Goal: Transaction & Acquisition: Purchase product/service

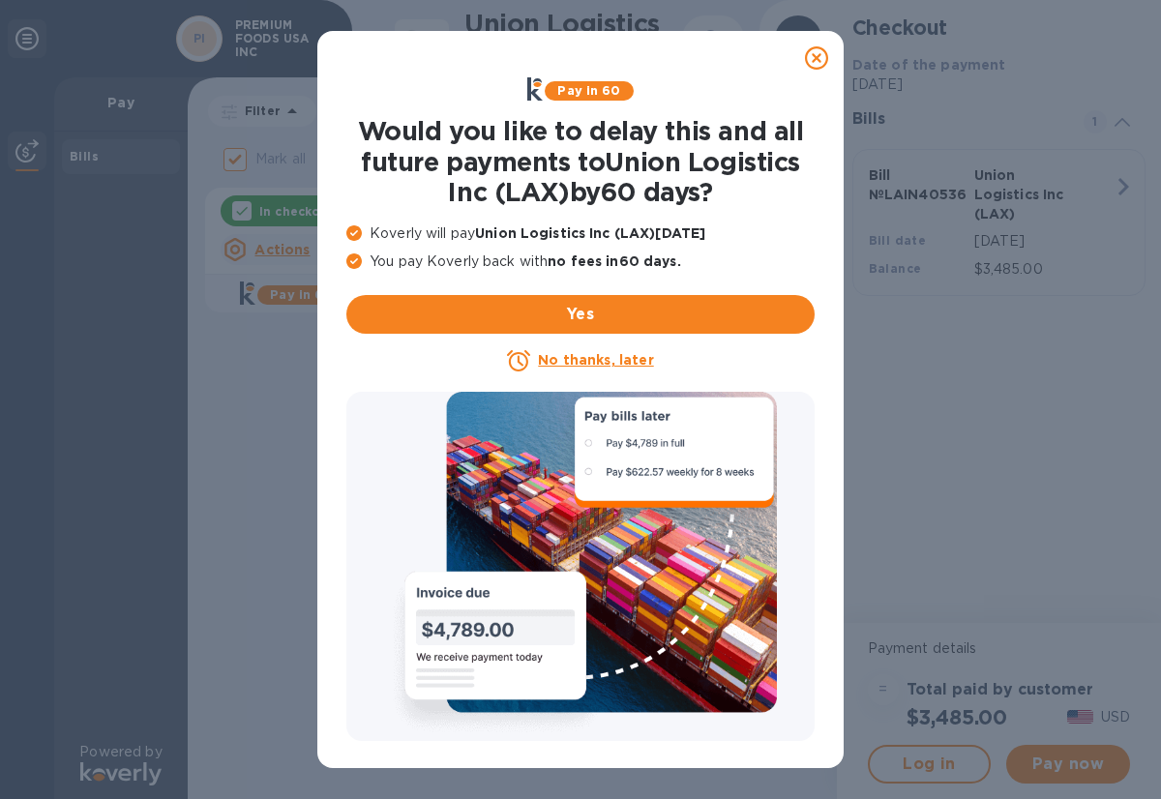
click at [814, 63] on icon at bounding box center [816, 57] width 23 height 23
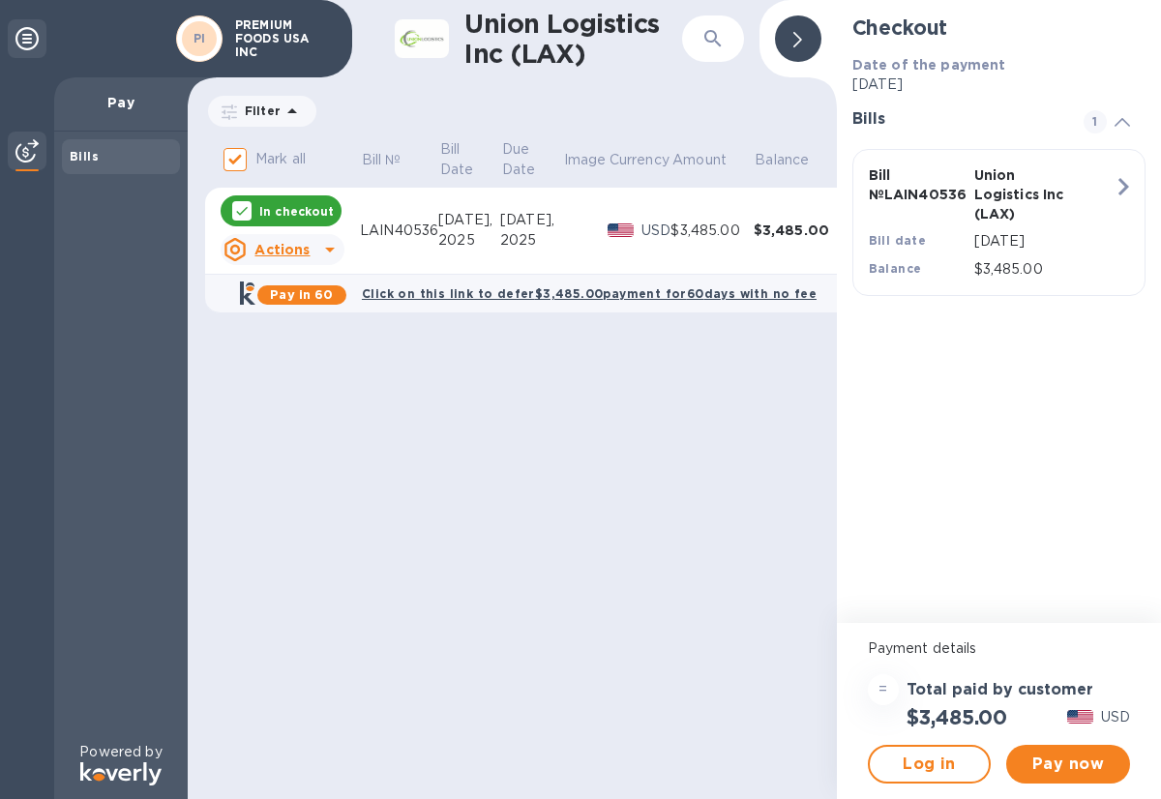
click at [14, 28] on div at bounding box center [27, 38] width 39 height 39
click at [536, 448] on div "Union Logistics Inc (LAX) ​ Filter Amount Mark all Bill № Bill Date Due Date Im…" at bounding box center [512, 399] width 649 height 799
click at [1053, 757] on span "Pay now" at bounding box center [1067, 763] width 93 height 23
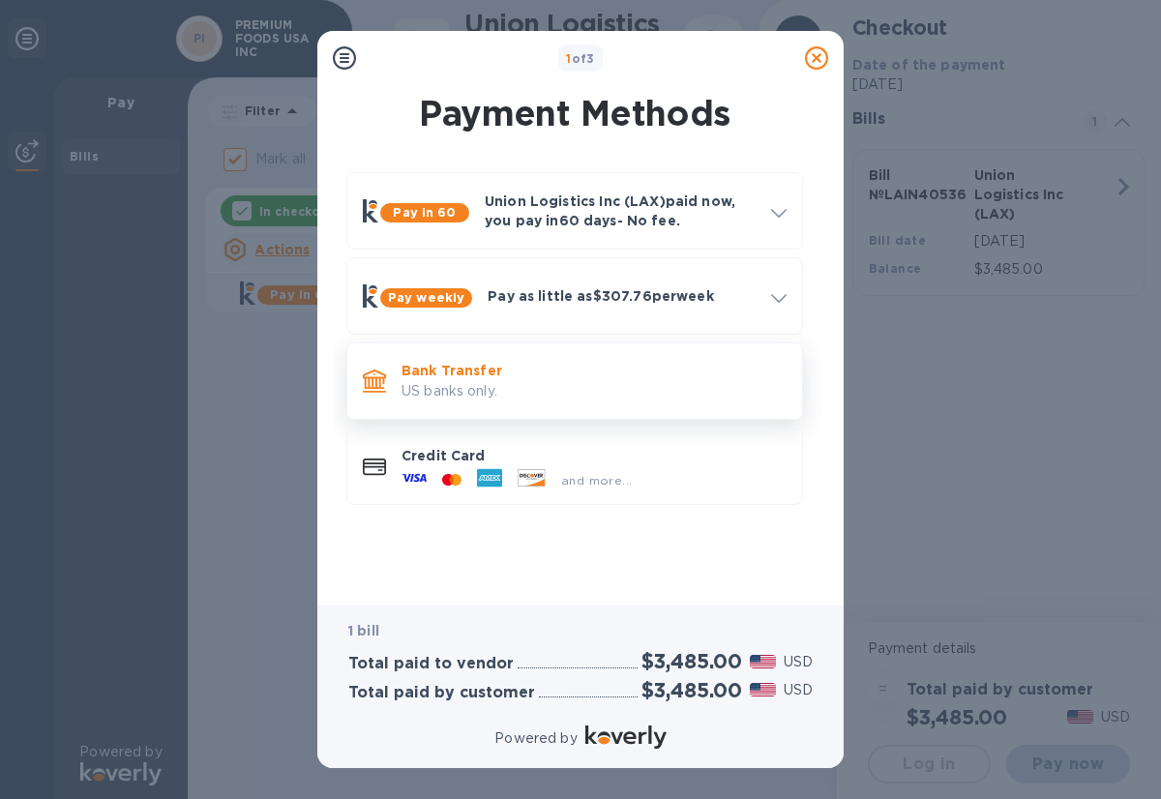
click at [670, 371] on p "Bank Transfer" at bounding box center [593, 370] width 385 height 19
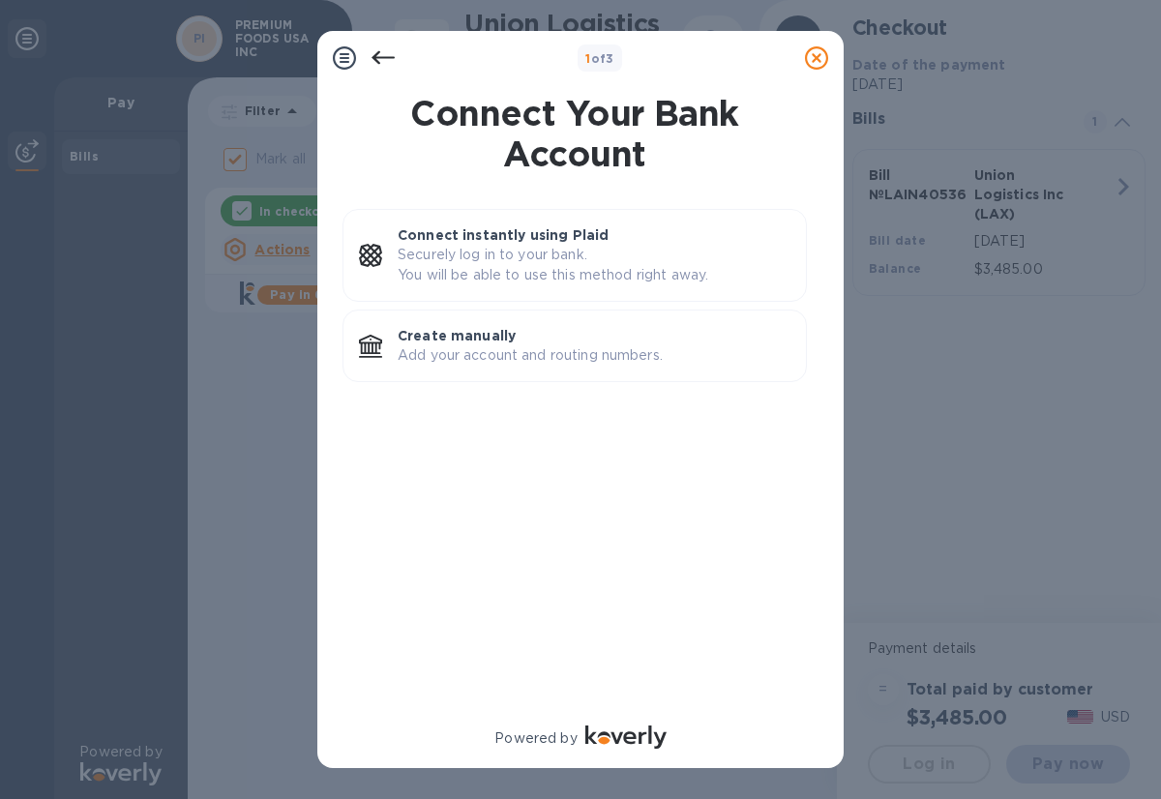
click at [382, 47] on icon at bounding box center [382, 57] width 23 height 23
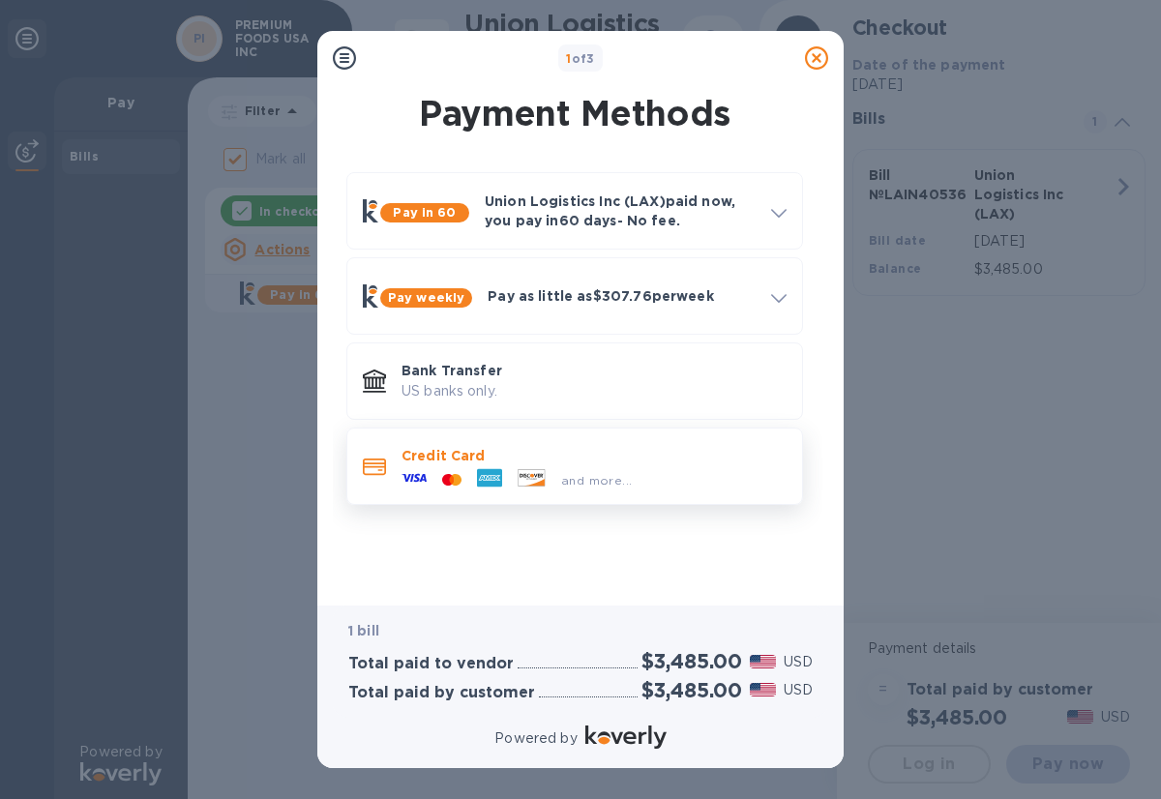
click at [471, 488] on div at bounding box center [489, 479] width 41 height 29
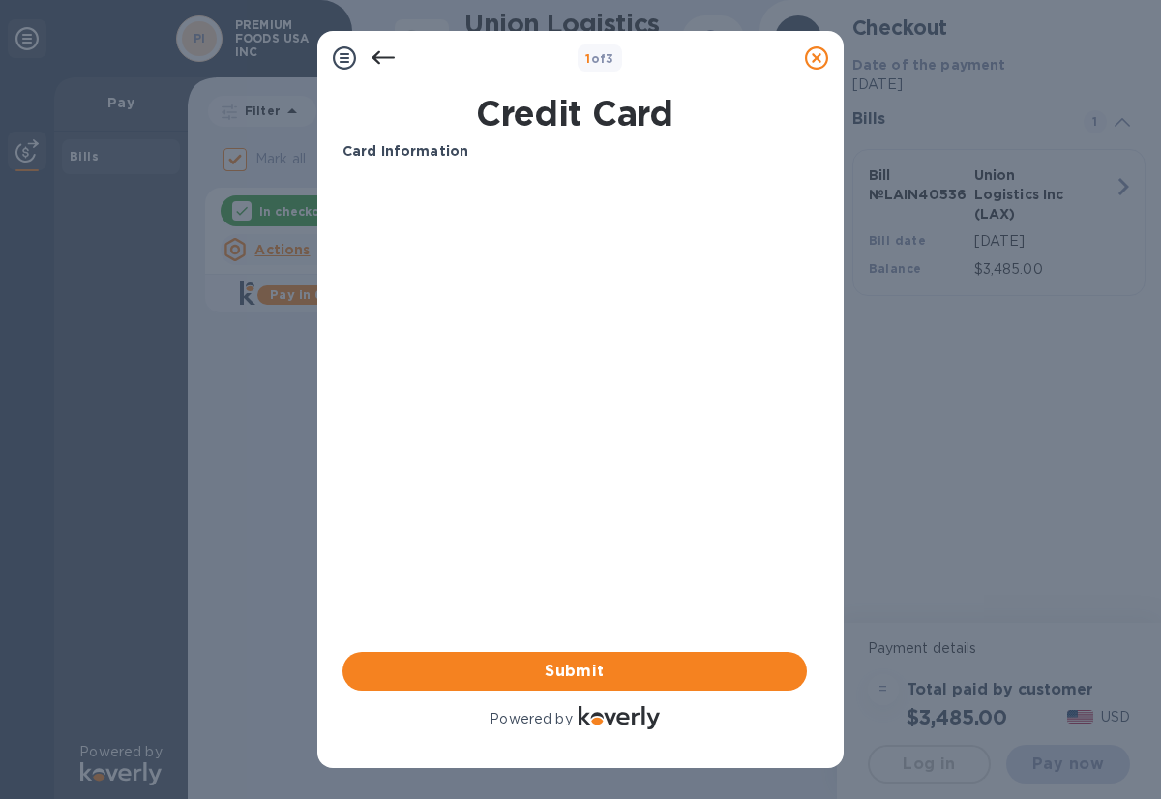
click at [383, 65] on icon at bounding box center [382, 57] width 23 height 23
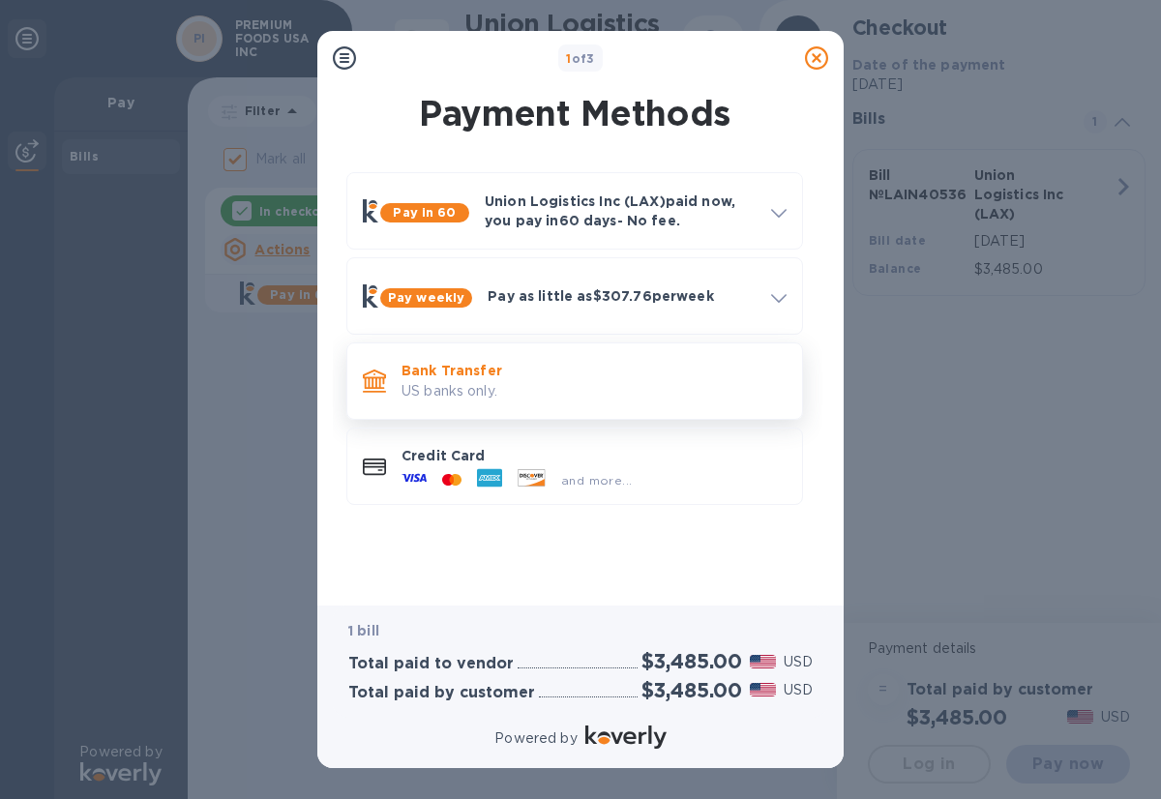
click at [512, 382] on p "US banks only." at bounding box center [593, 391] width 385 height 20
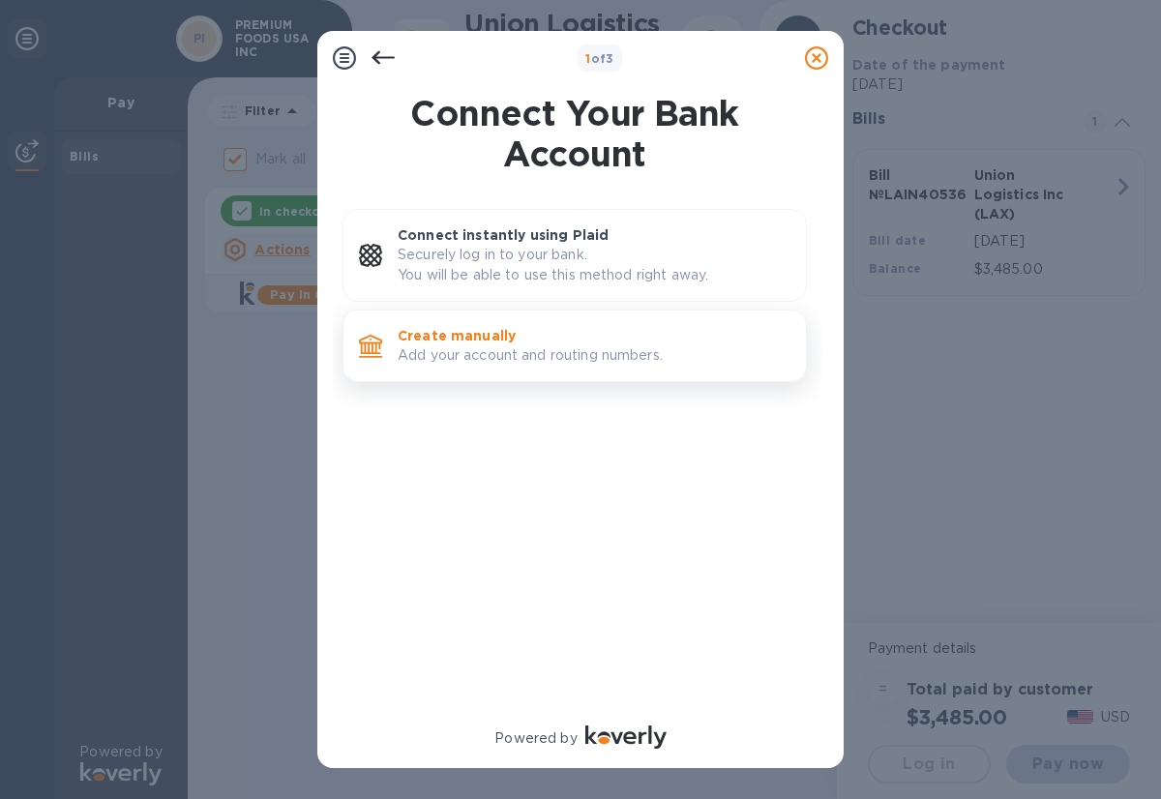
click at [494, 342] on p "Create manually" at bounding box center [594, 335] width 393 height 19
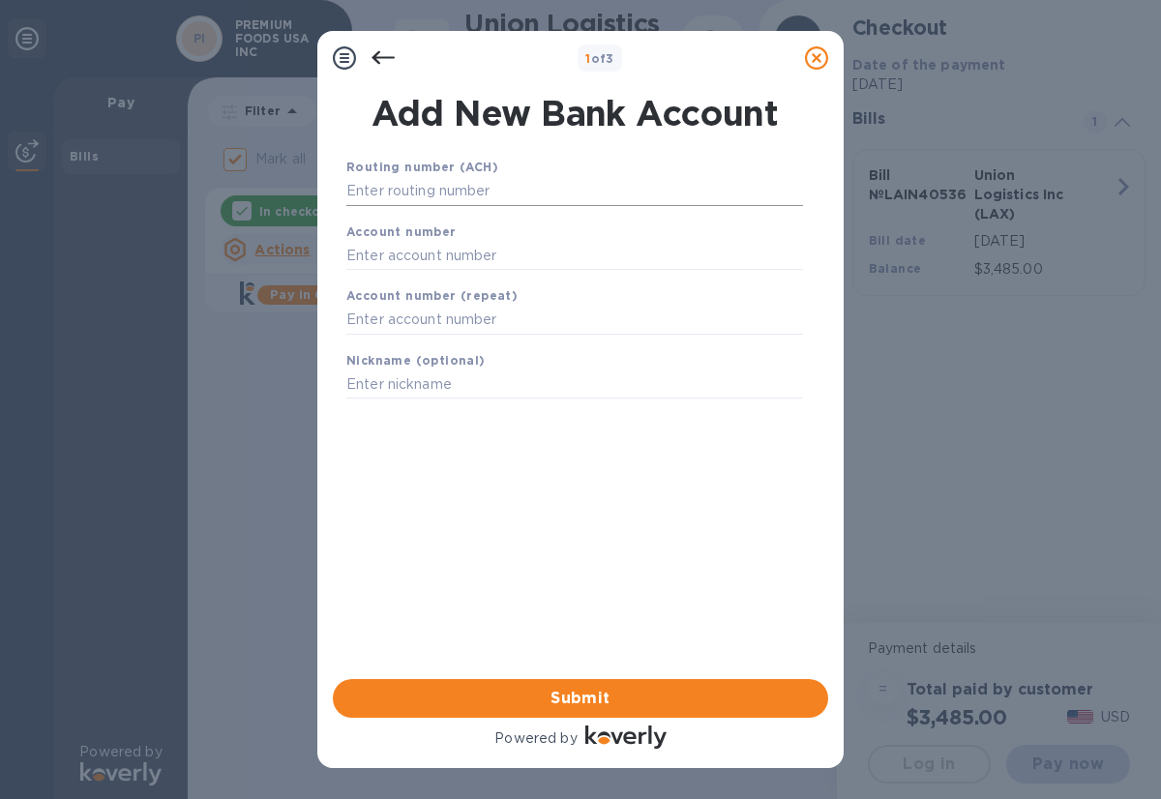
click at [487, 198] on input "text" at bounding box center [574, 191] width 457 height 29
paste input "226070474"
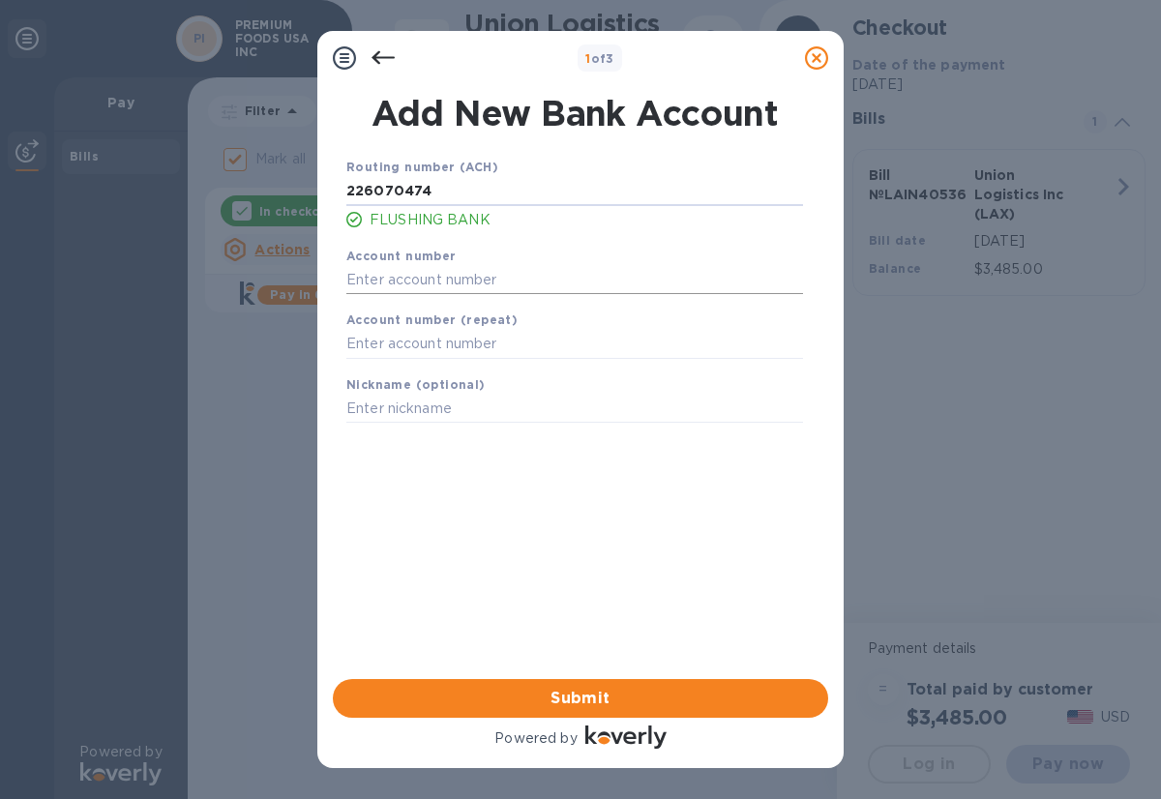
type input "226070474"
click at [394, 281] on input "text" at bounding box center [574, 279] width 457 height 29
type input "8900201841"
click at [450, 350] on input "text" at bounding box center [574, 344] width 457 height 29
type input "8900201841"
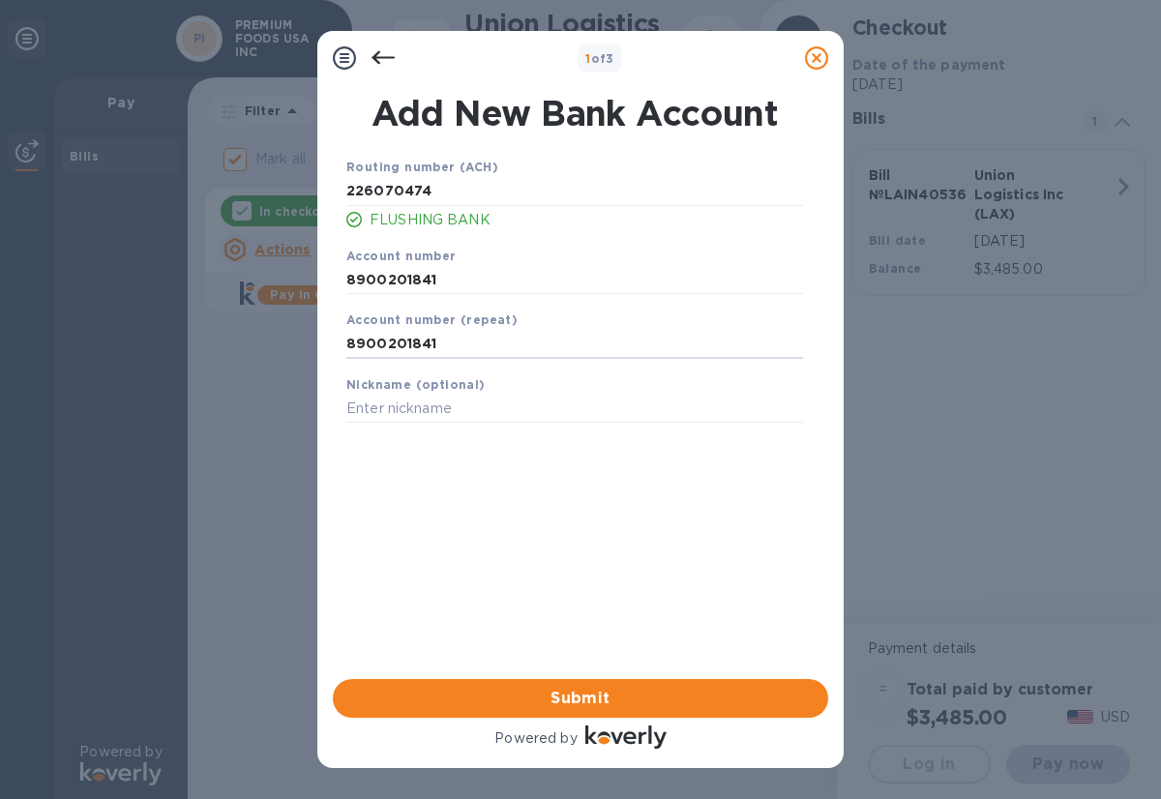
click at [264, 461] on div "1 of 3 Add New Bank Account Routing number (ACH) [US_BANK_ROUTING_MICR] FLUSHIN…" at bounding box center [580, 399] width 1161 height 799
click at [394, 409] on input "text" at bounding box center [574, 409] width 457 height 29
type input "premium"
click at [512, 696] on span "Submit" at bounding box center [580, 698] width 464 height 23
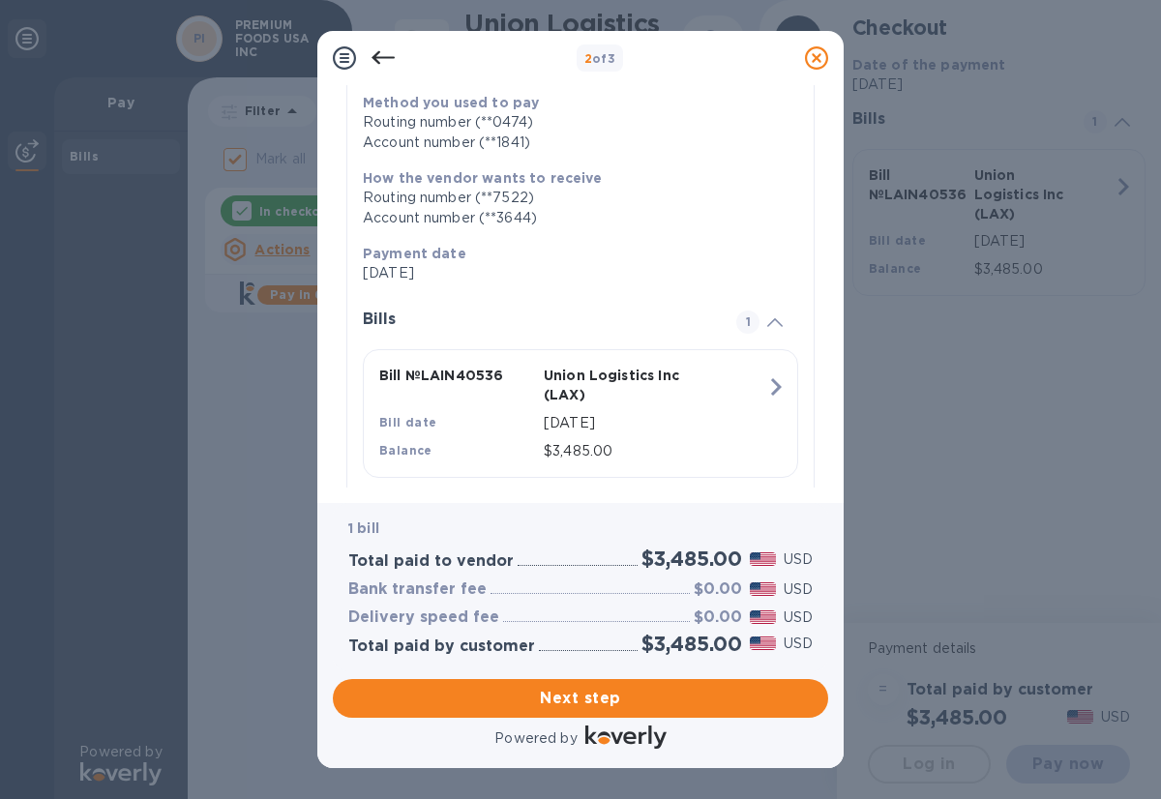
scroll to position [269, 0]
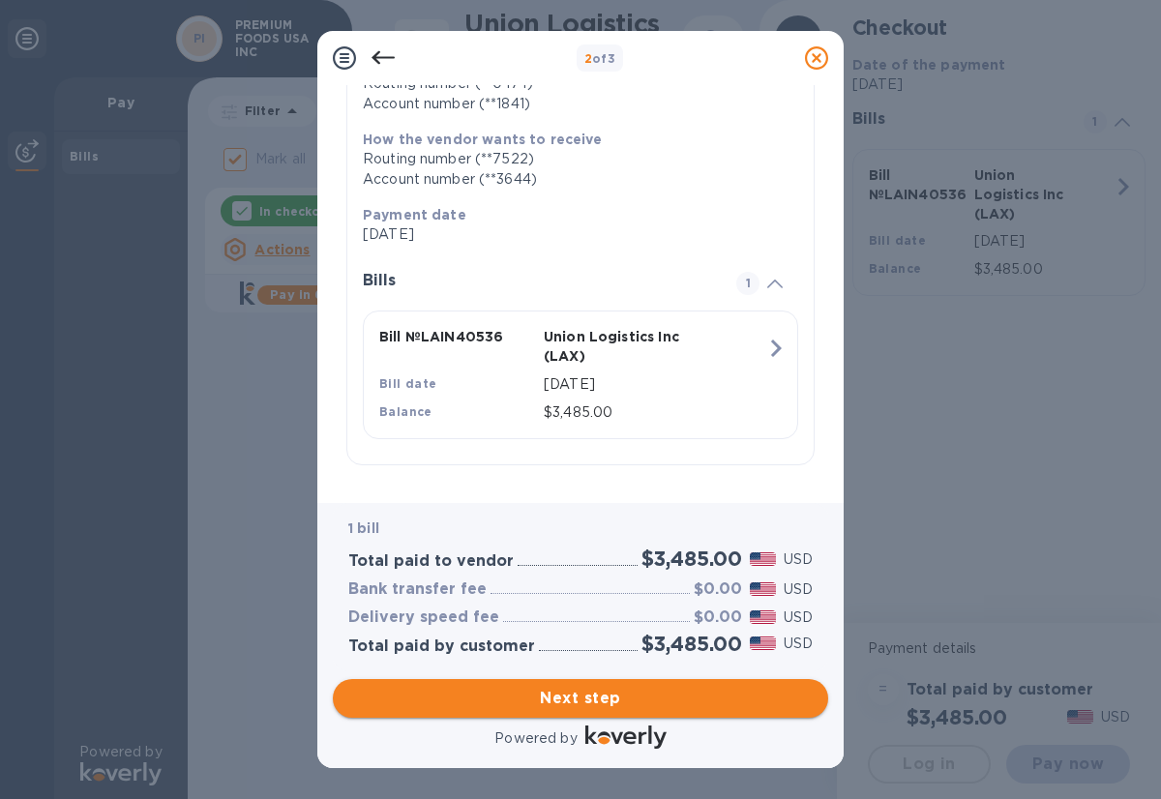
click at [544, 695] on span "Next step" at bounding box center [580, 698] width 464 height 23
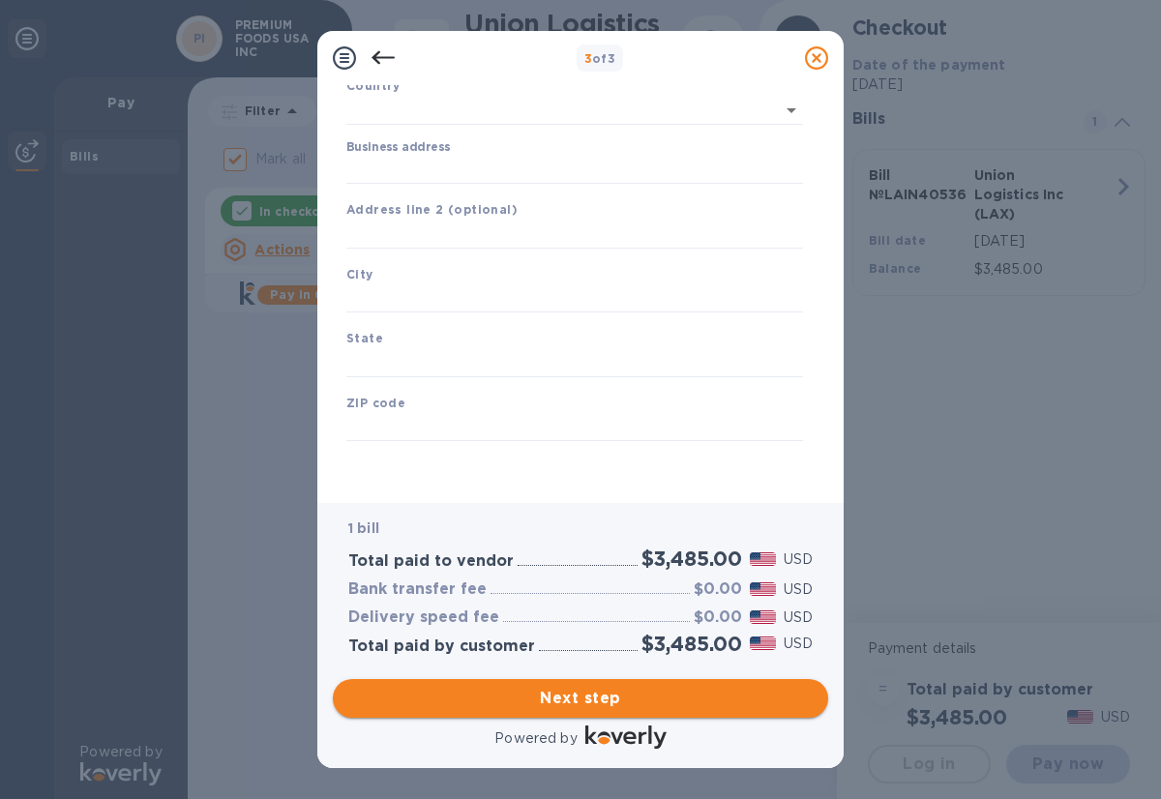
scroll to position [138, 0]
type input "[GEOGRAPHIC_DATA]"
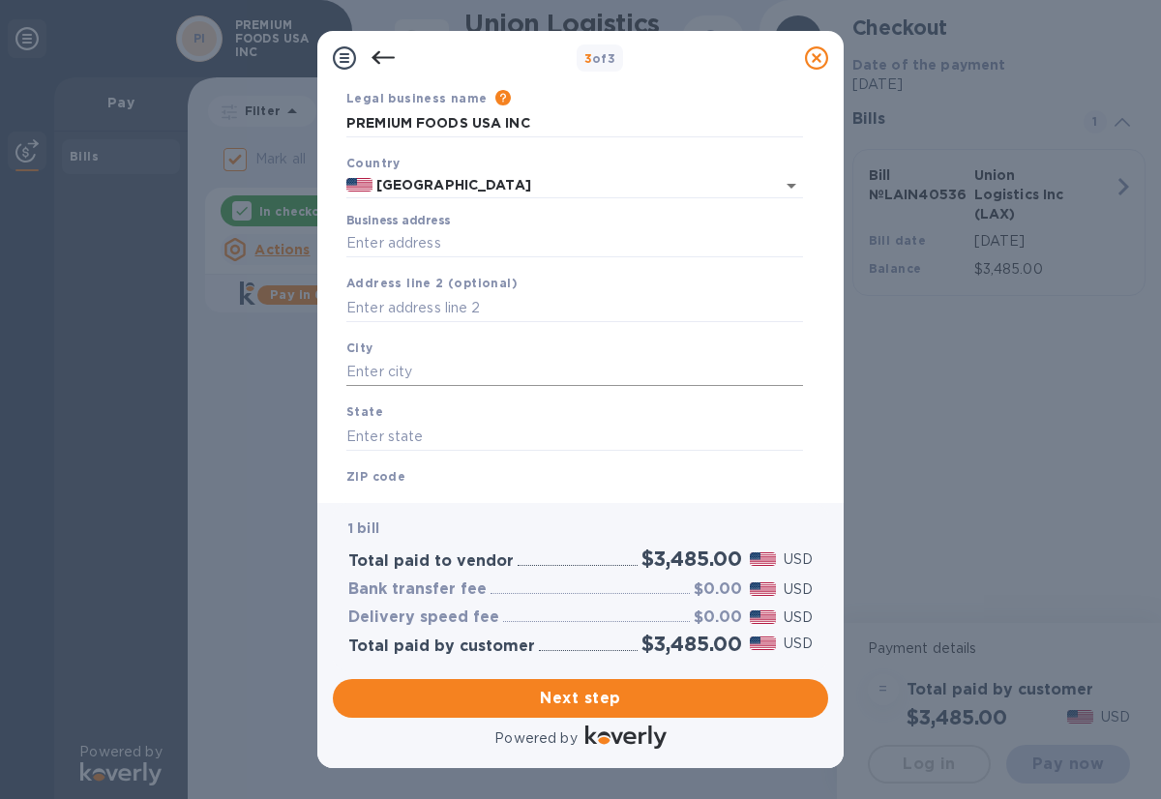
scroll to position [0, 0]
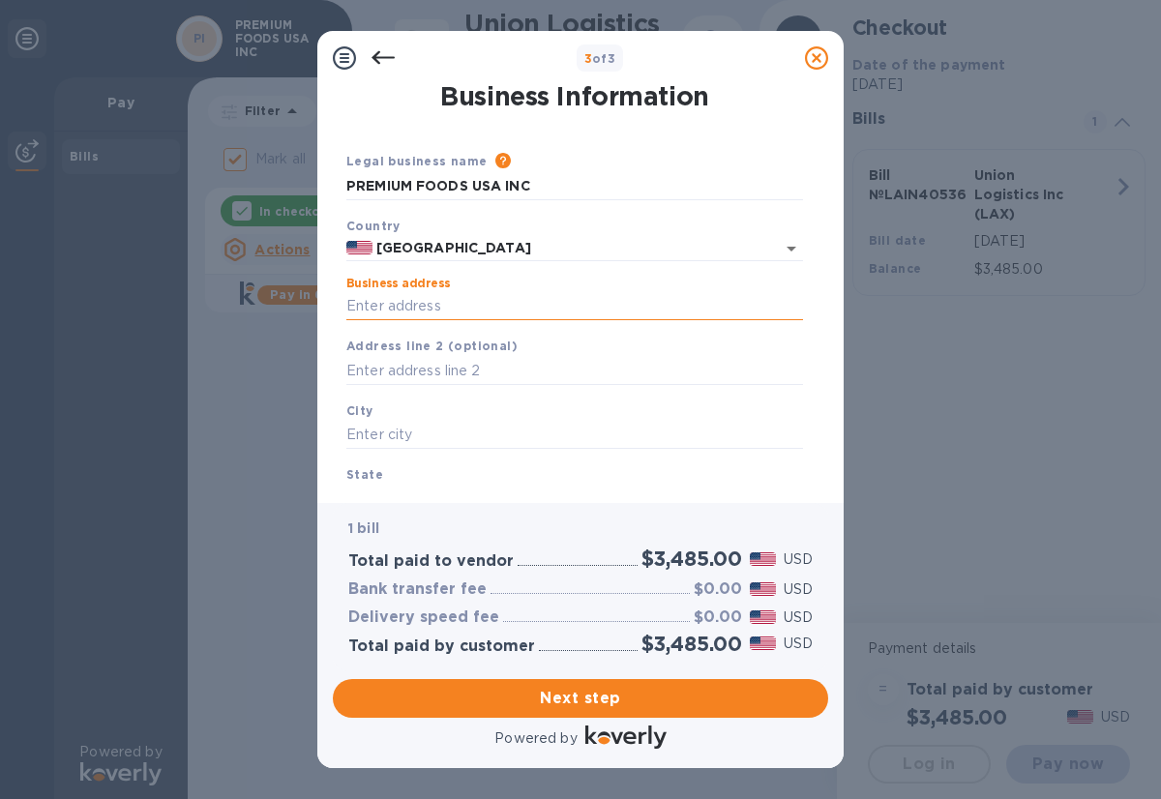
click at [458, 307] on input "Business address" at bounding box center [574, 306] width 457 height 29
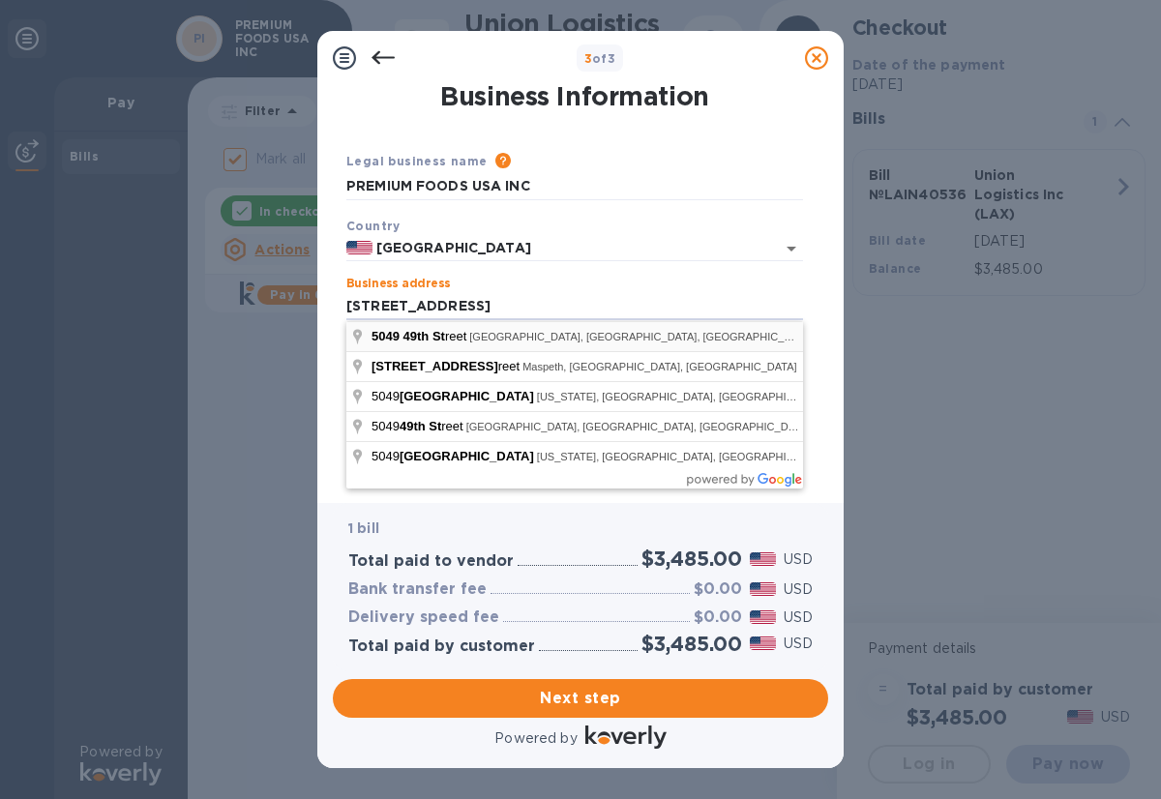
type input "[STREET_ADDRESS]"
type input "NY"
type input "11377"
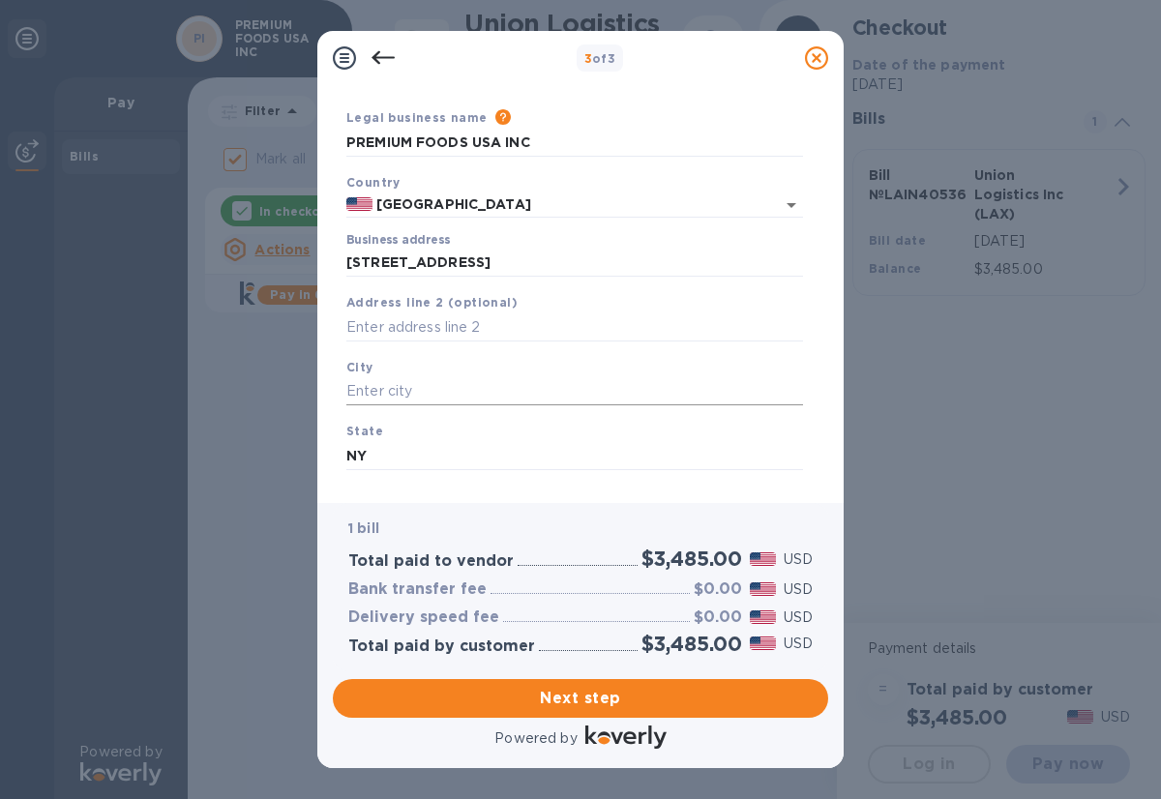
scroll to position [58, 0]
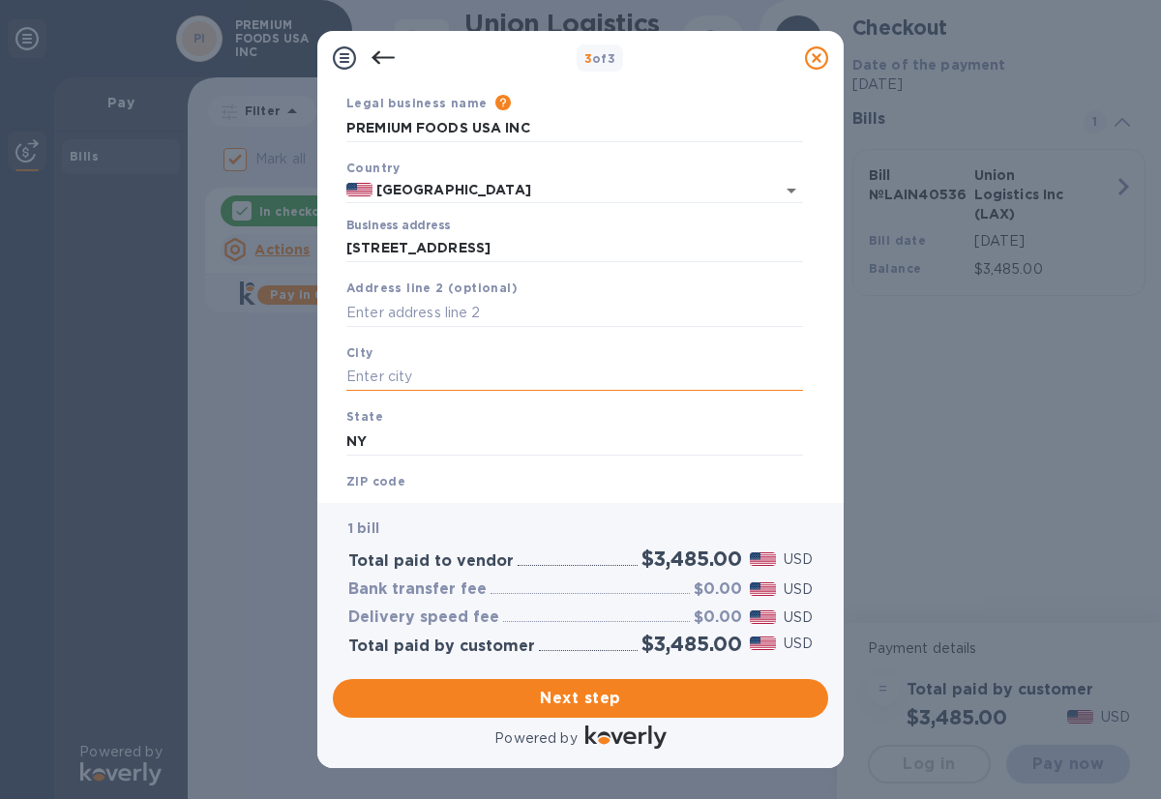
click at [480, 383] on input "text" at bounding box center [574, 377] width 457 height 29
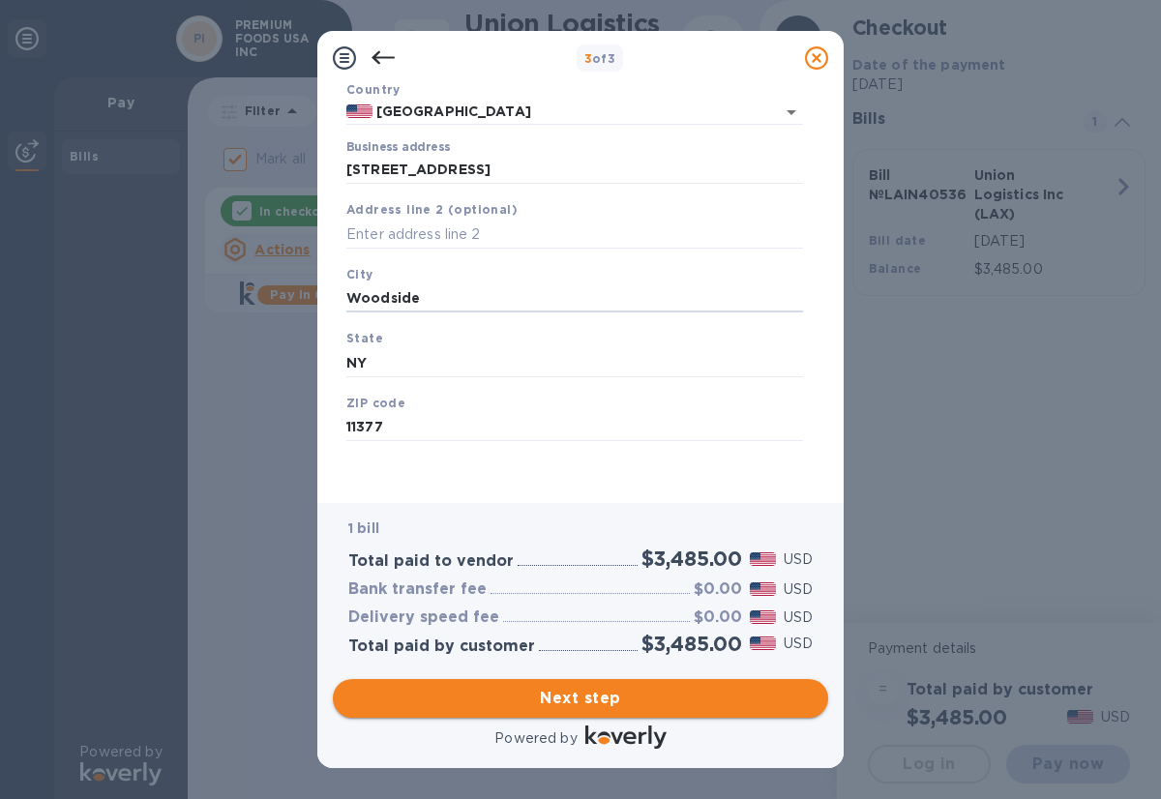
type input "Woodside"
click at [527, 698] on span "Next step" at bounding box center [580, 698] width 464 height 23
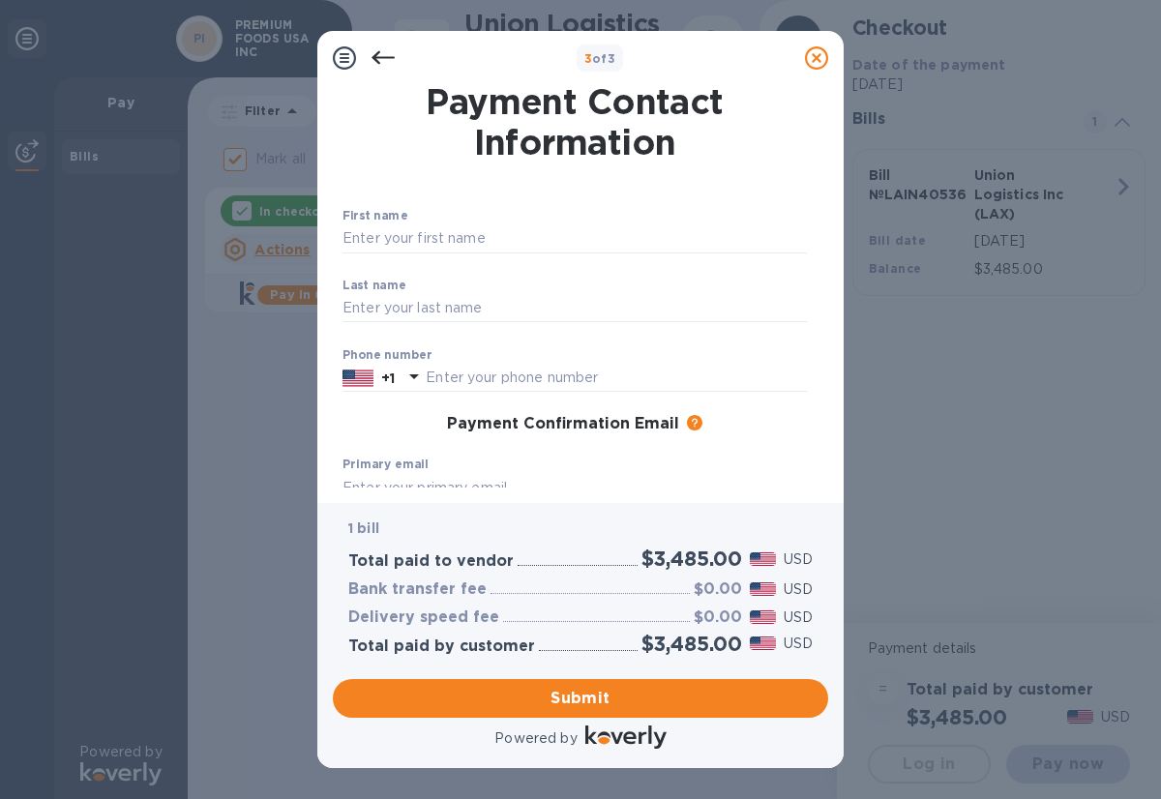
scroll to position [8, 0]
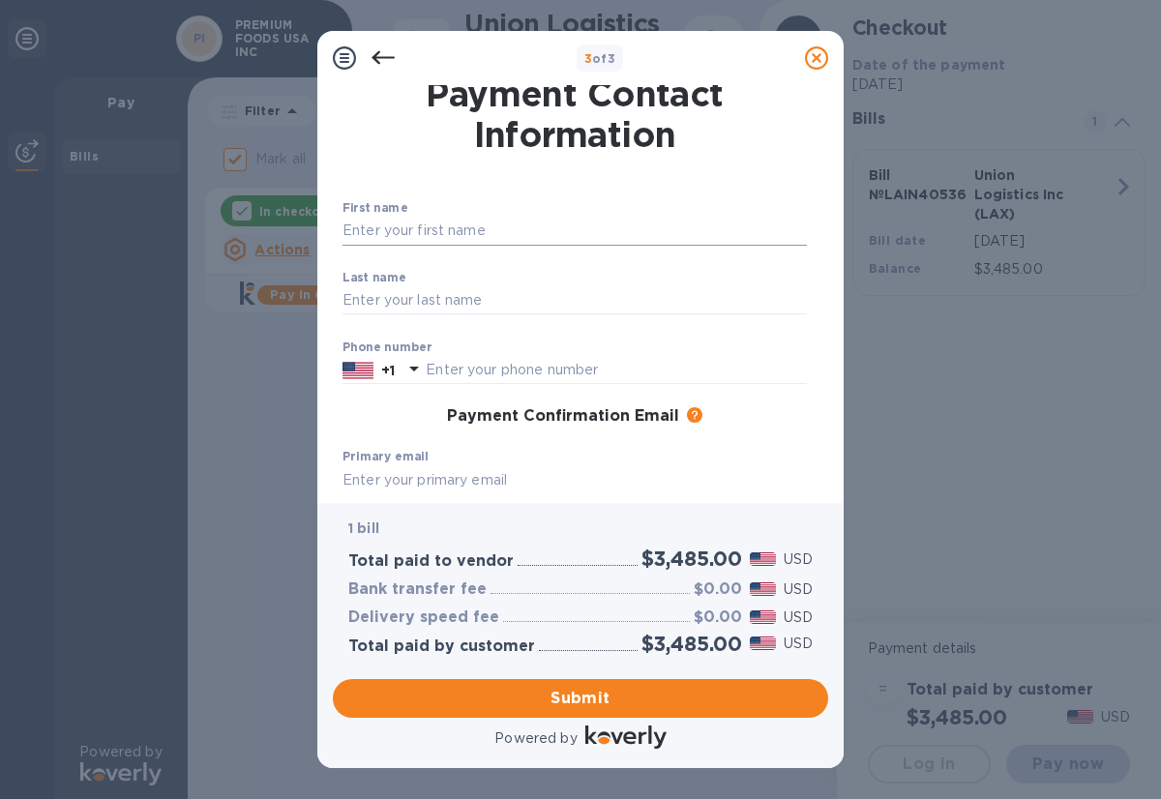
click at [425, 234] on input "text" at bounding box center [574, 231] width 464 height 29
type input "L"
type input "K"
type input "Mahpara"
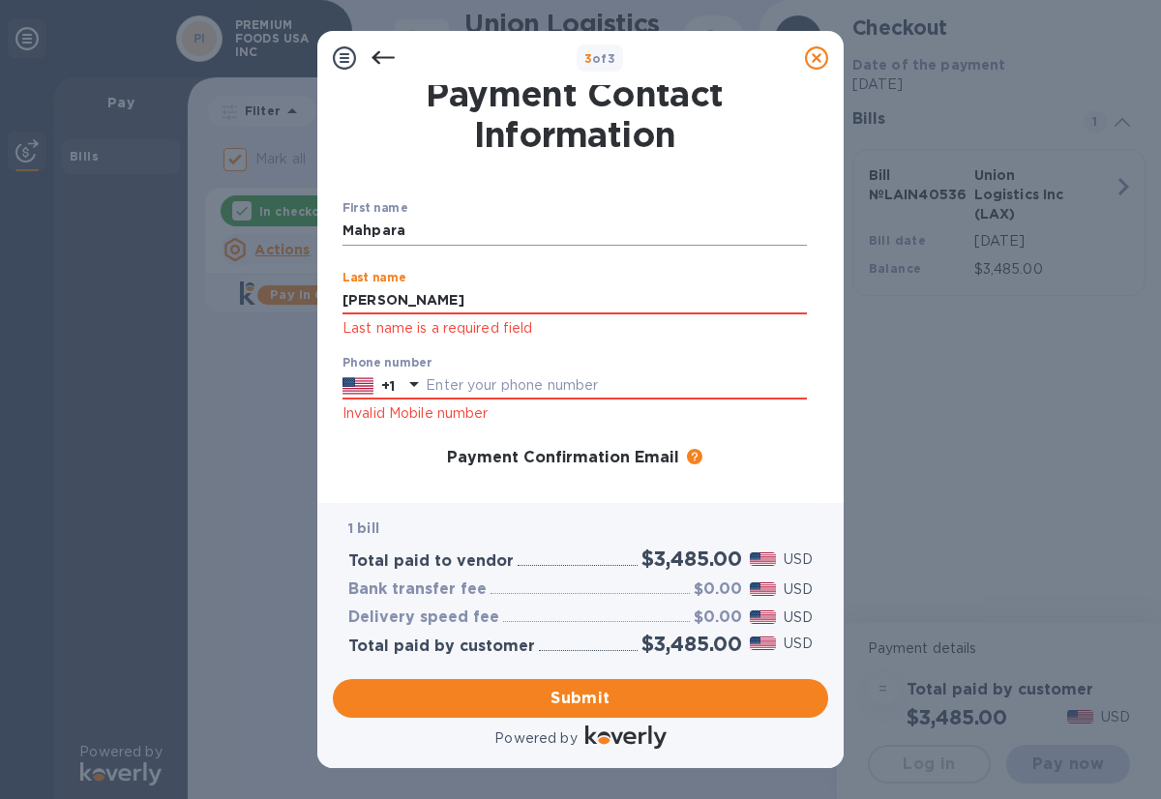
type input "[PERSON_NAME]"
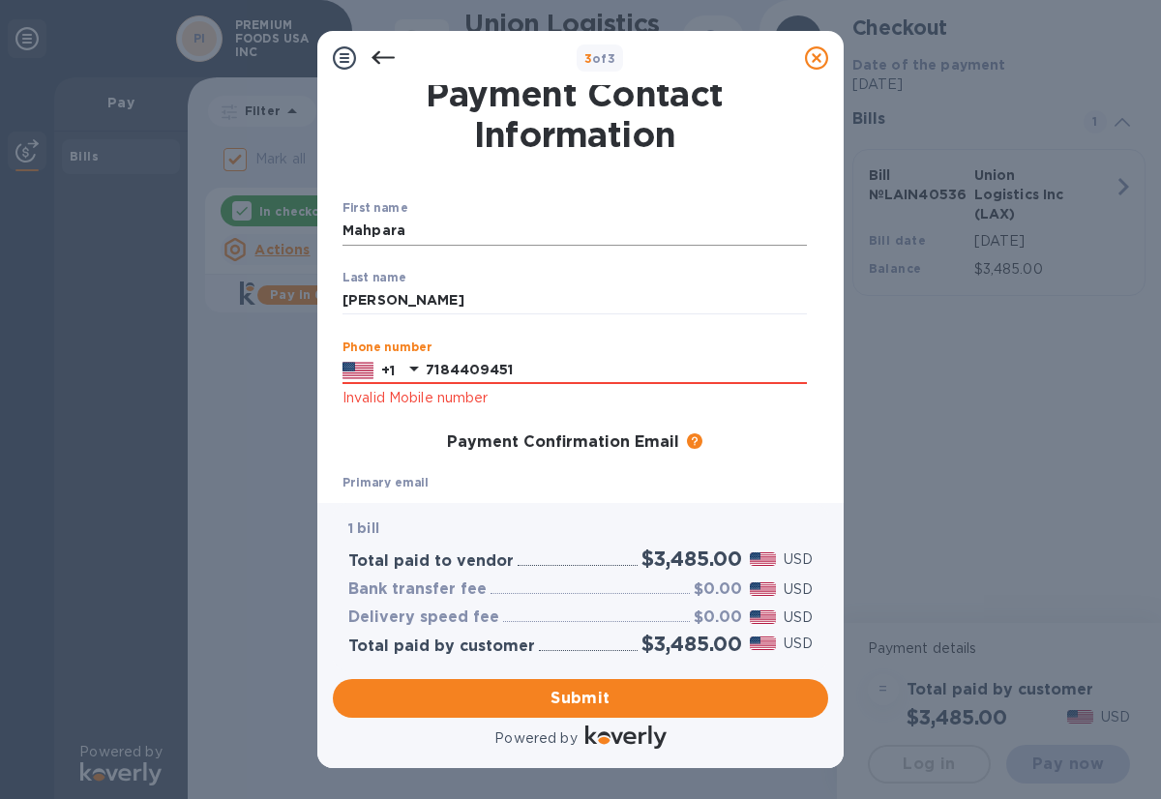
type input "7184409451"
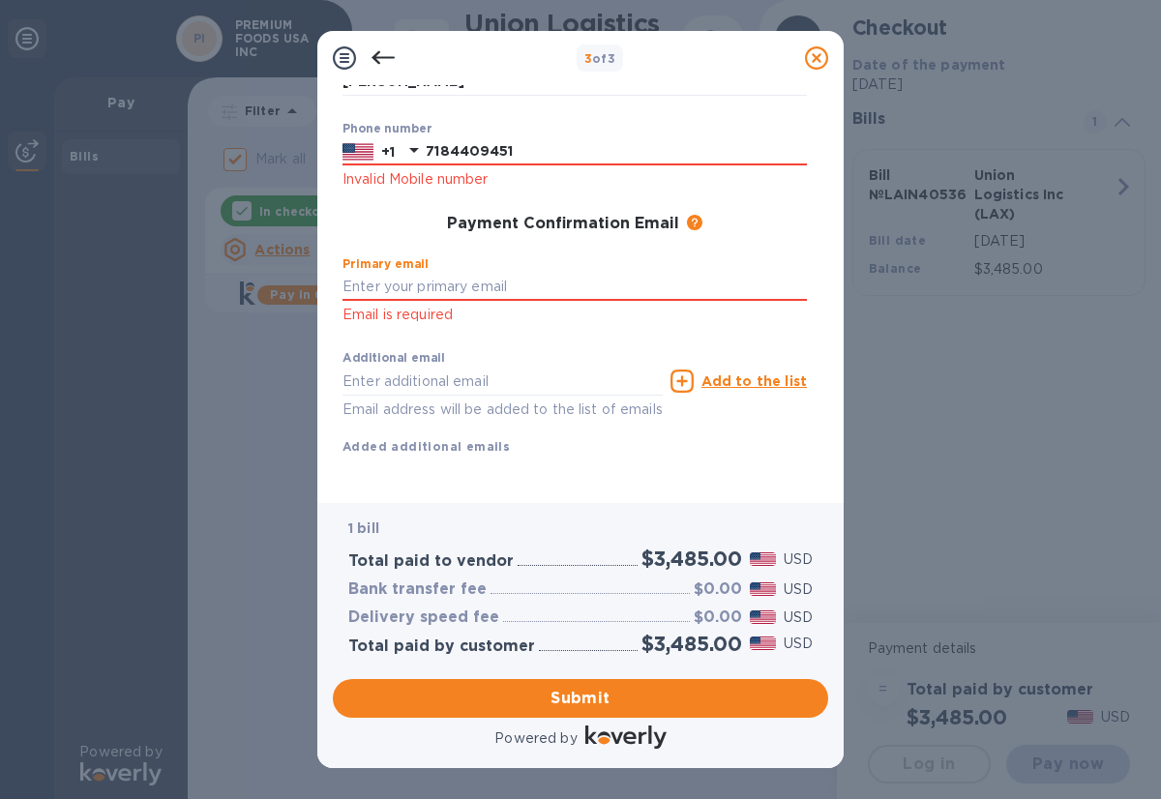
scroll to position [249, 0]
type input "[EMAIL_ADDRESS][DOMAIN_NAME]"
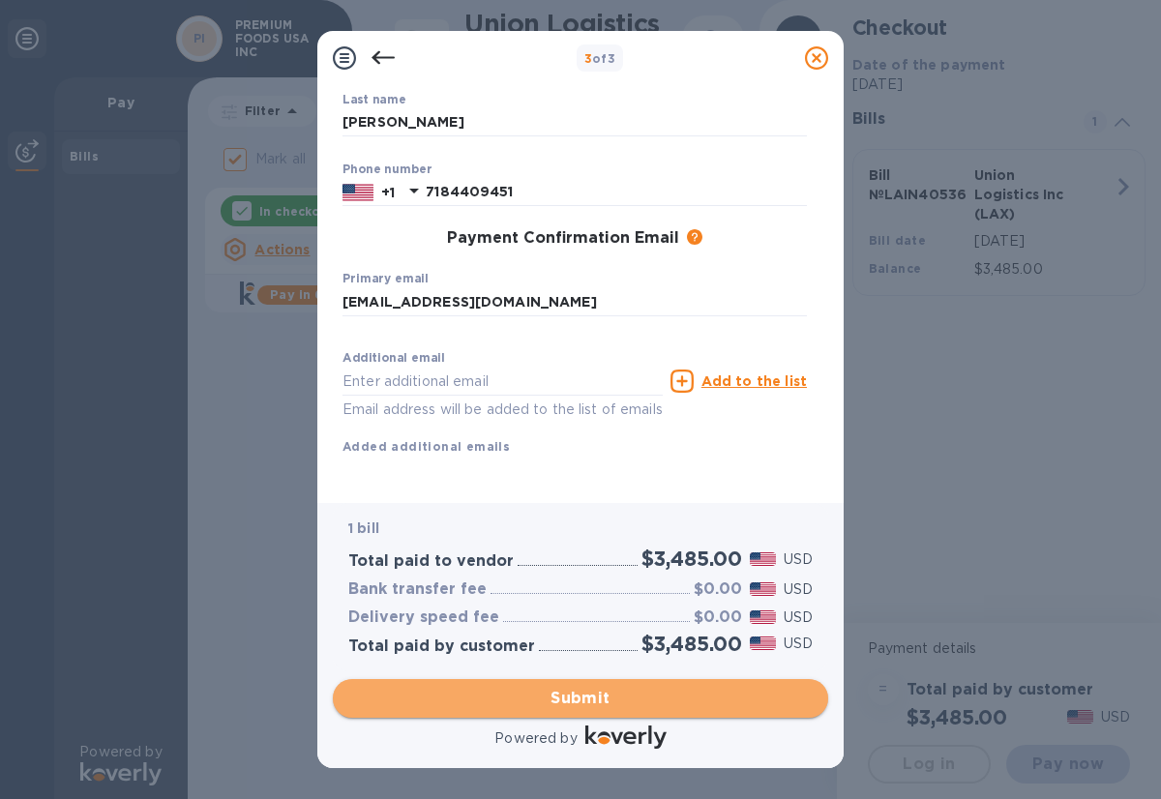
scroll to position [208, 0]
click at [487, 697] on span "Submit" at bounding box center [580, 698] width 464 height 23
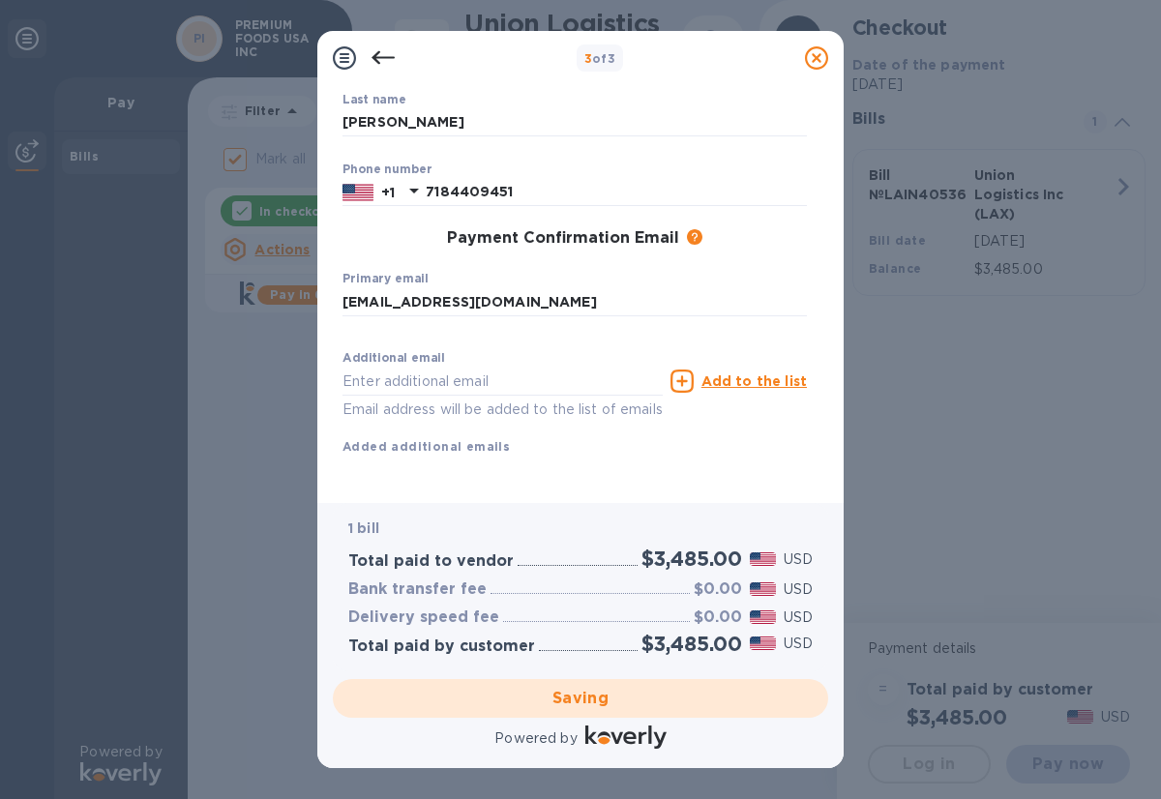
checkbox input "false"
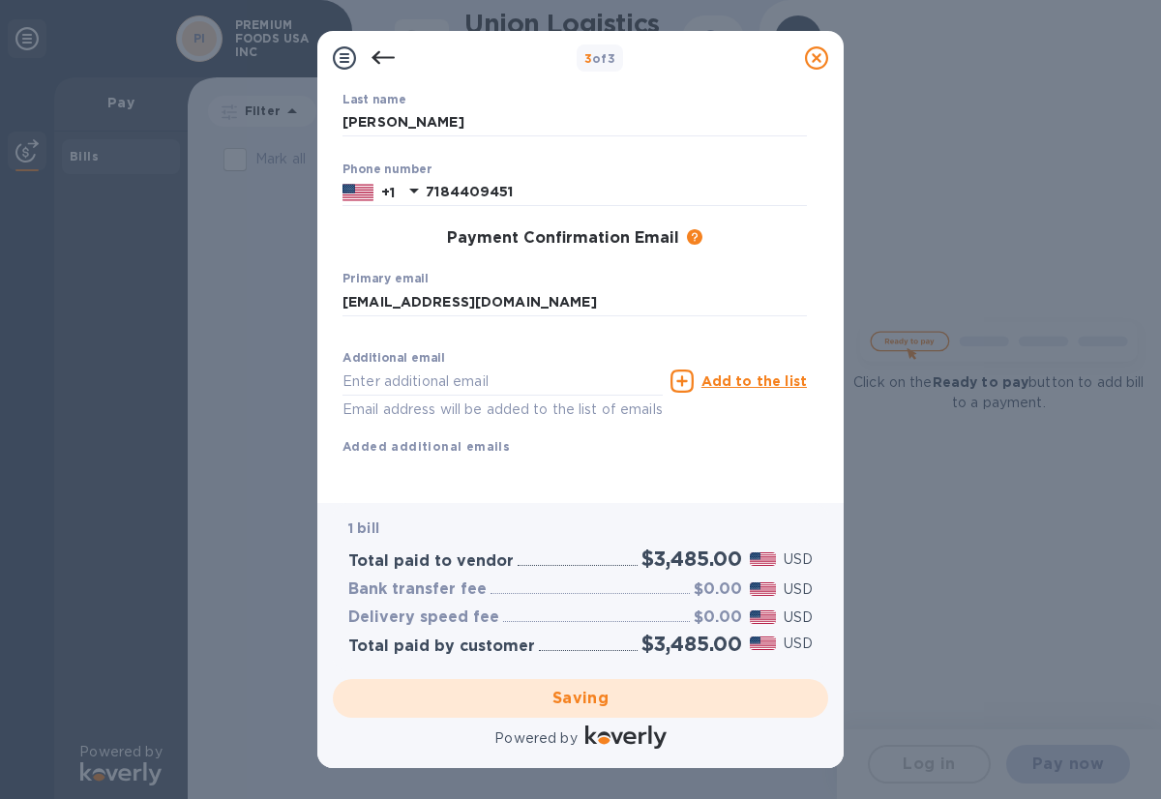
scroll to position [0, 0]
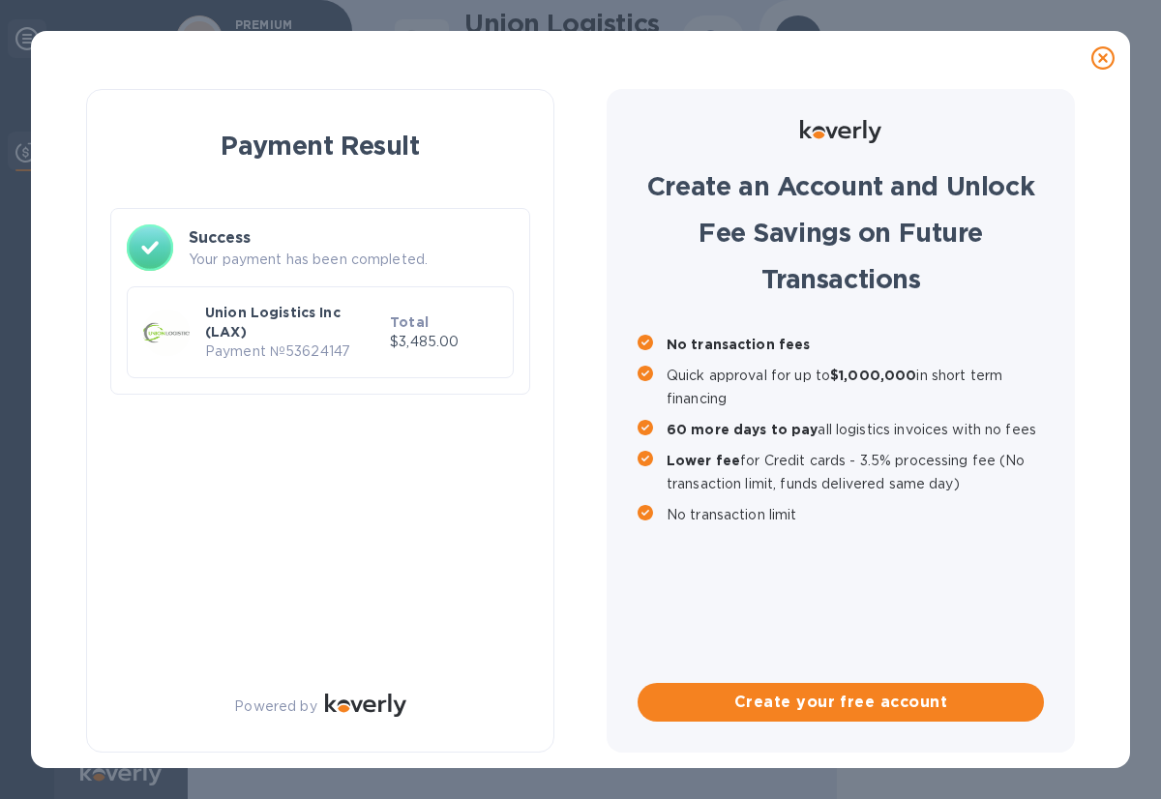
click at [1107, 39] on div at bounding box center [1102, 58] width 39 height 39
